Goal: Task Accomplishment & Management: Manage account settings

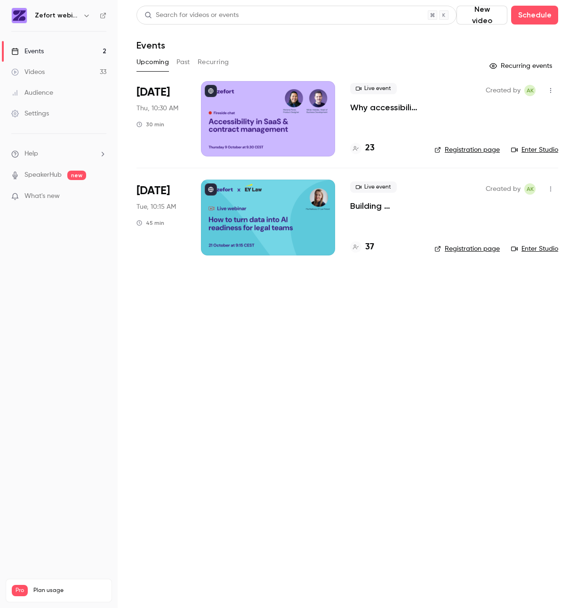
click at [264, 125] on div at bounding box center [268, 118] width 134 height 75
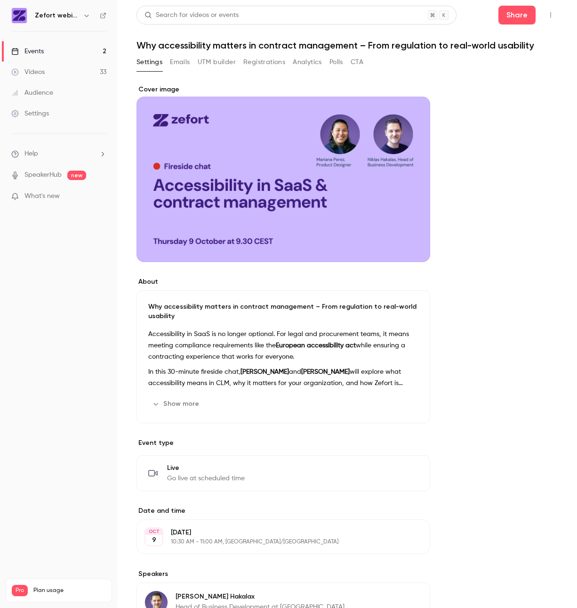
click at [547, 18] on icon "button" at bounding box center [551, 15] width 8 height 7
click at [491, 89] on div "Invite to Studio" at bounding box center [507, 87] width 74 height 9
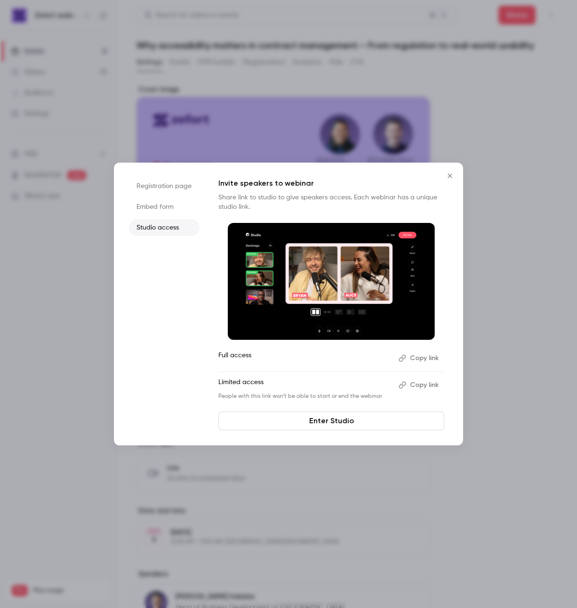
click at [430, 358] on button "Copy link" at bounding box center [419, 357] width 49 height 15
click at [449, 176] on icon "Close" at bounding box center [450, 176] width 11 height 8
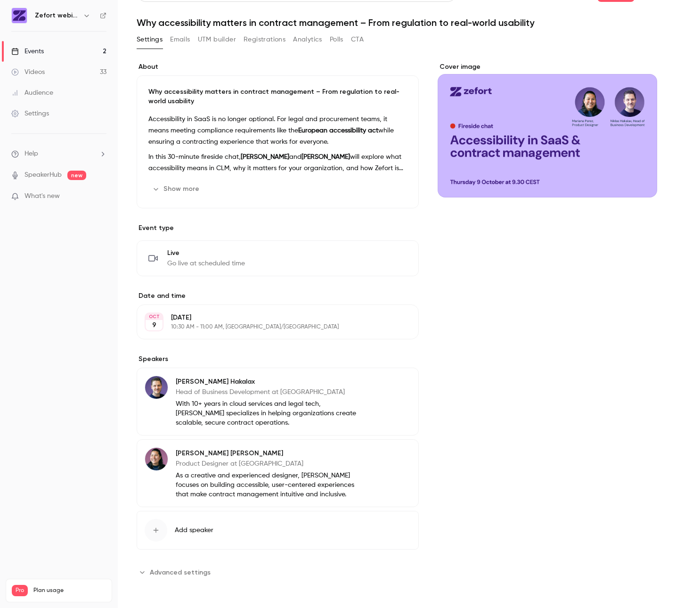
scroll to position [23, 0]
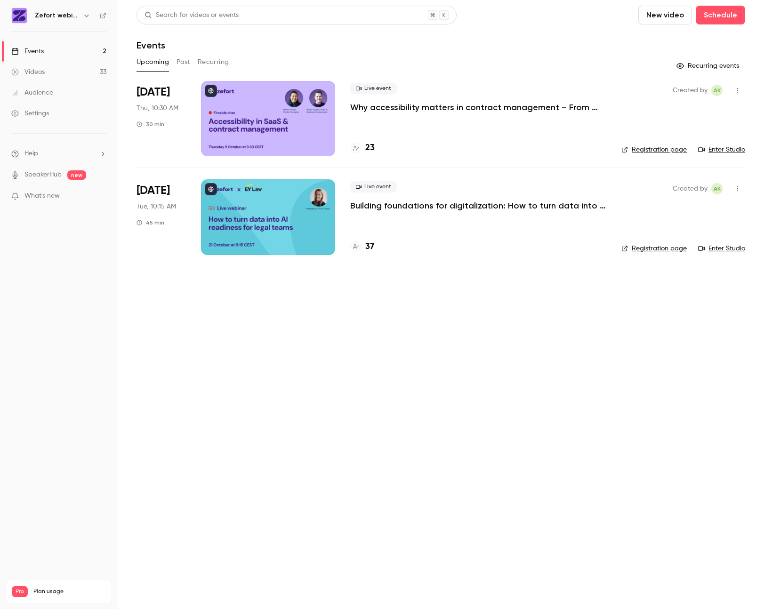
click at [268, 136] on div at bounding box center [268, 118] width 134 height 75
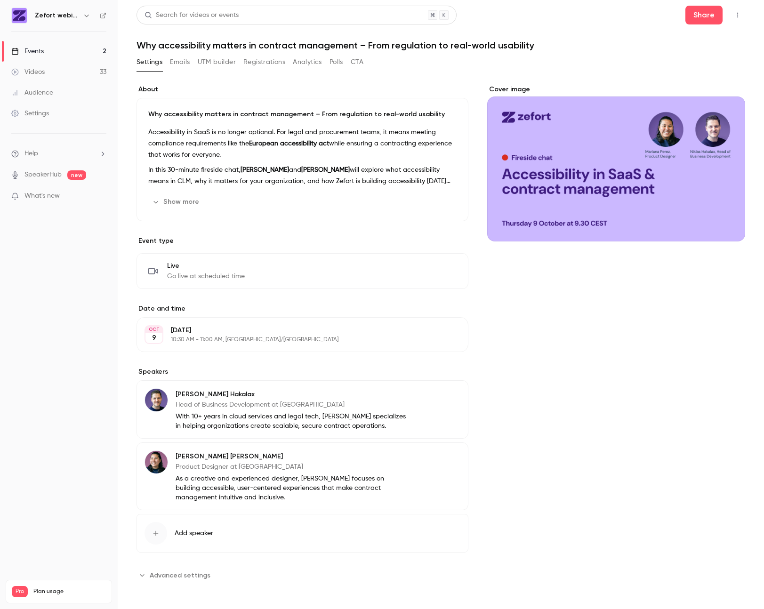
click at [177, 62] on button "Emails" at bounding box center [180, 62] width 20 height 15
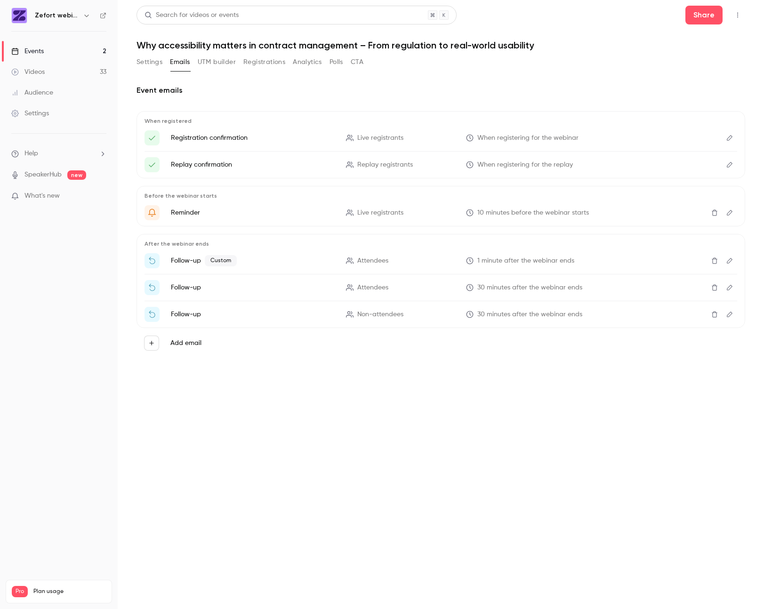
click at [730, 261] on icon "Edit" at bounding box center [730, 261] width 6 height 6
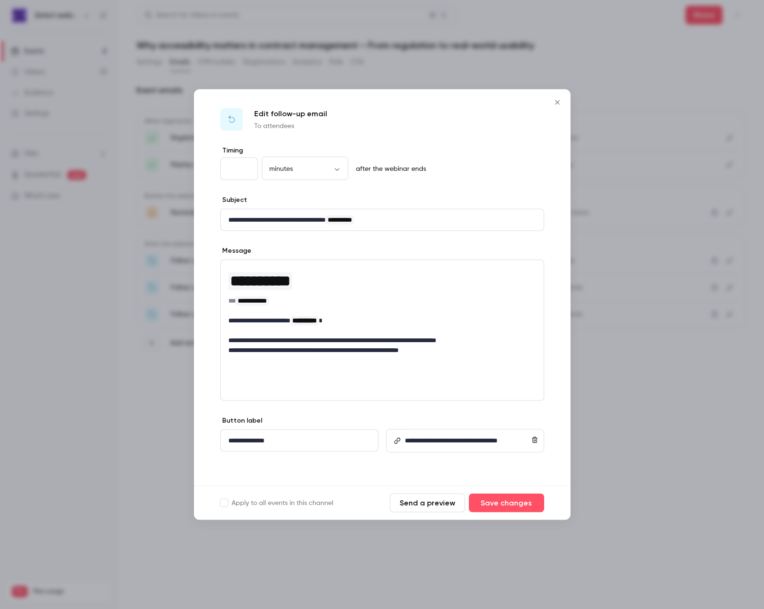
click at [560, 102] on icon "Close" at bounding box center [557, 103] width 11 height 8
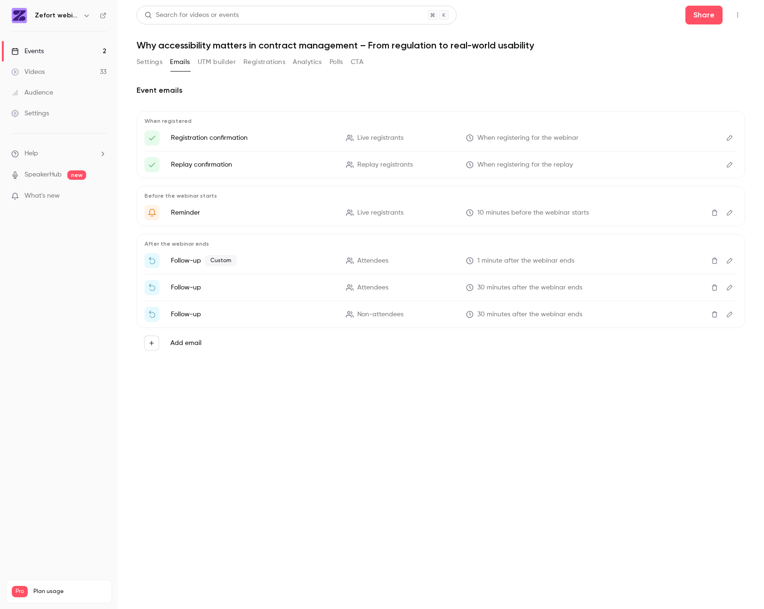
click at [31, 51] on div "Events" at bounding box center [27, 51] width 32 height 9
